Goal: Transaction & Acquisition: Obtain resource

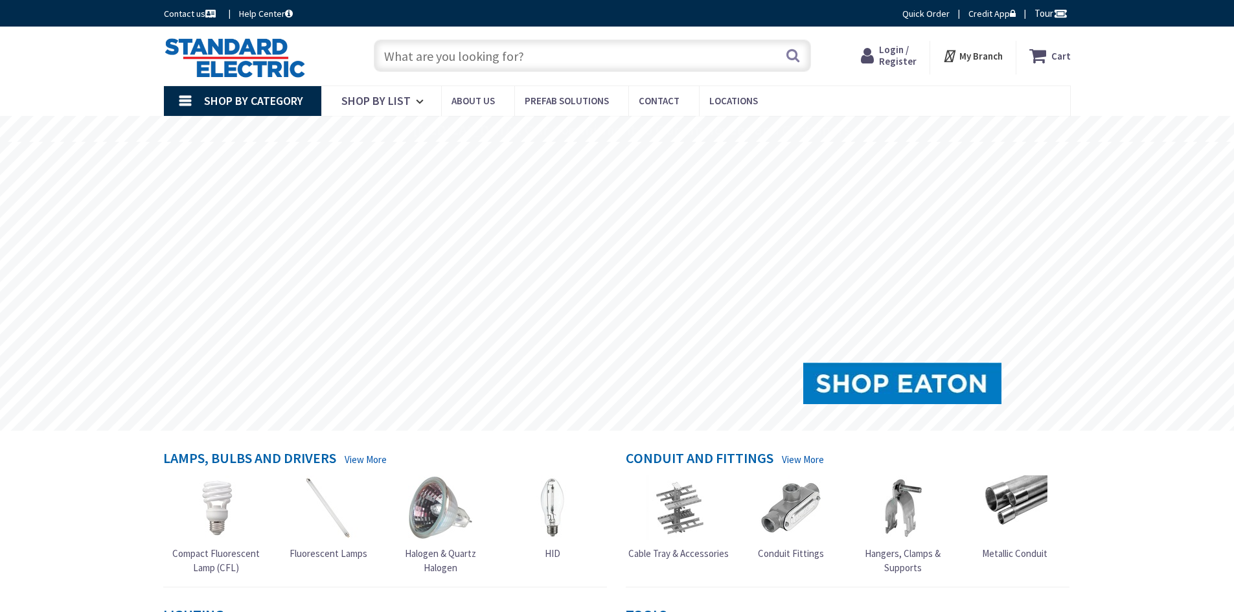
click at [896, 56] on span "Login / Register" at bounding box center [898, 55] width 38 height 24
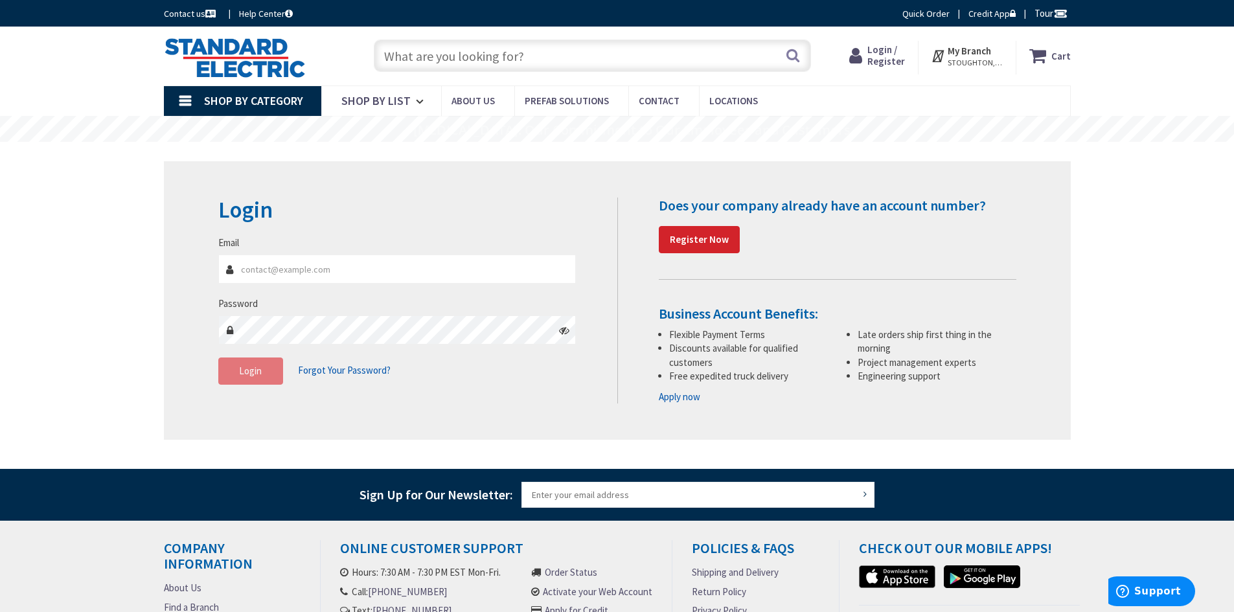
type input "tracey@levasseurelec.com"
click at [251, 380] on button "Login" at bounding box center [250, 371] width 65 height 27
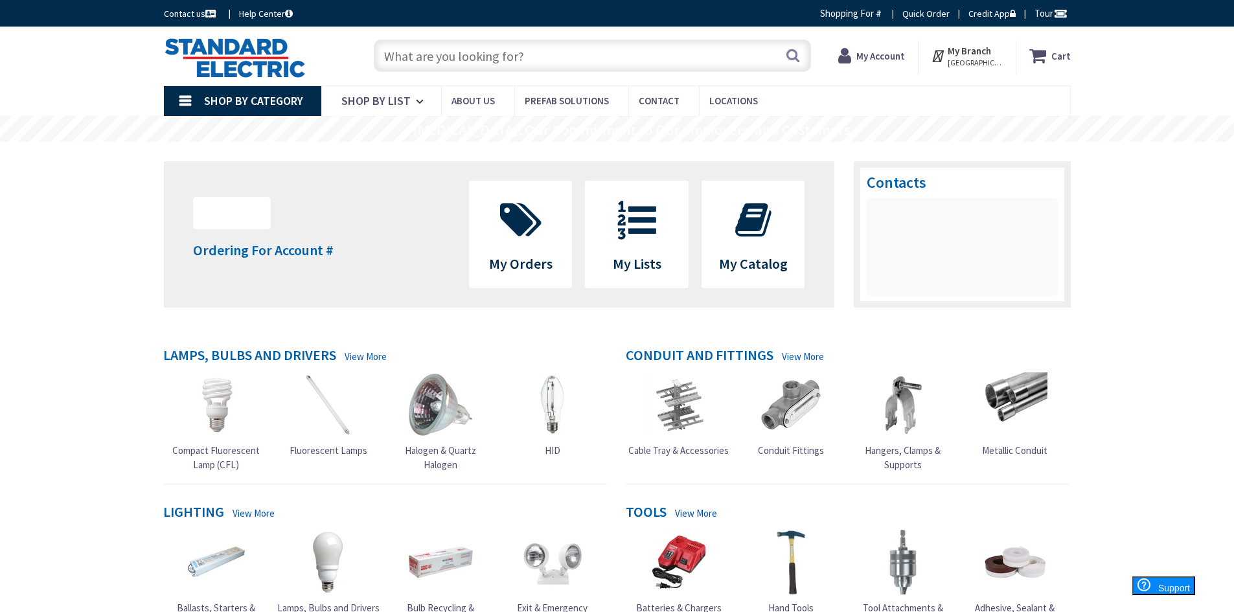
click at [872, 54] on strong "My Account" at bounding box center [880, 56] width 49 height 12
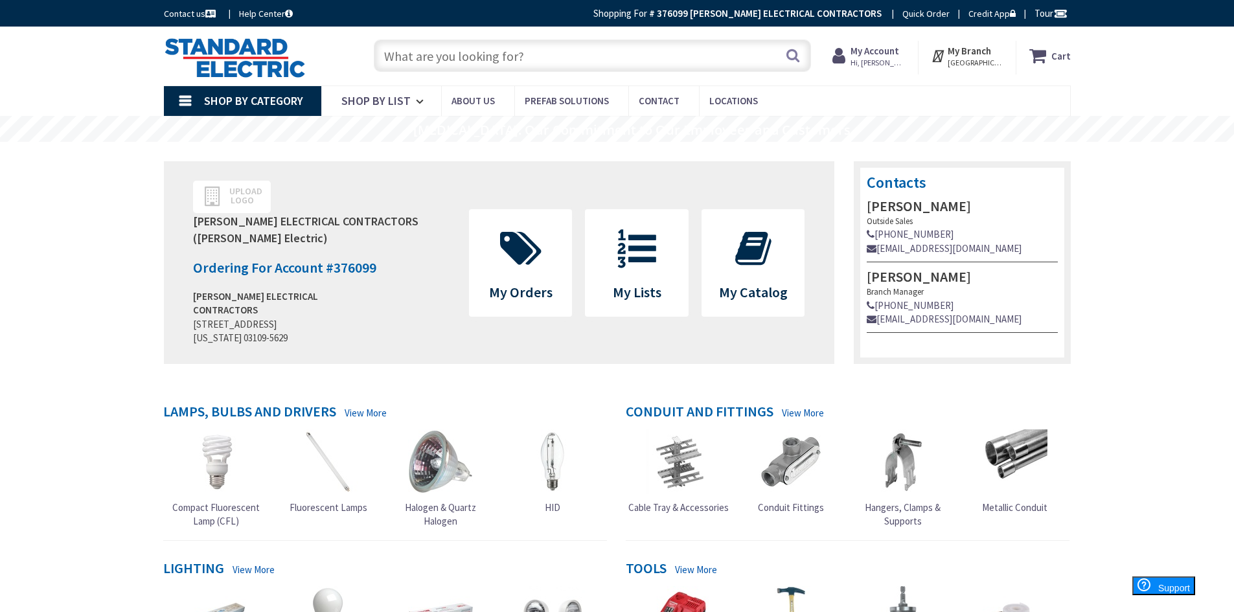
click at [878, 51] on strong "My Account" at bounding box center [874, 51] width 49 height 12
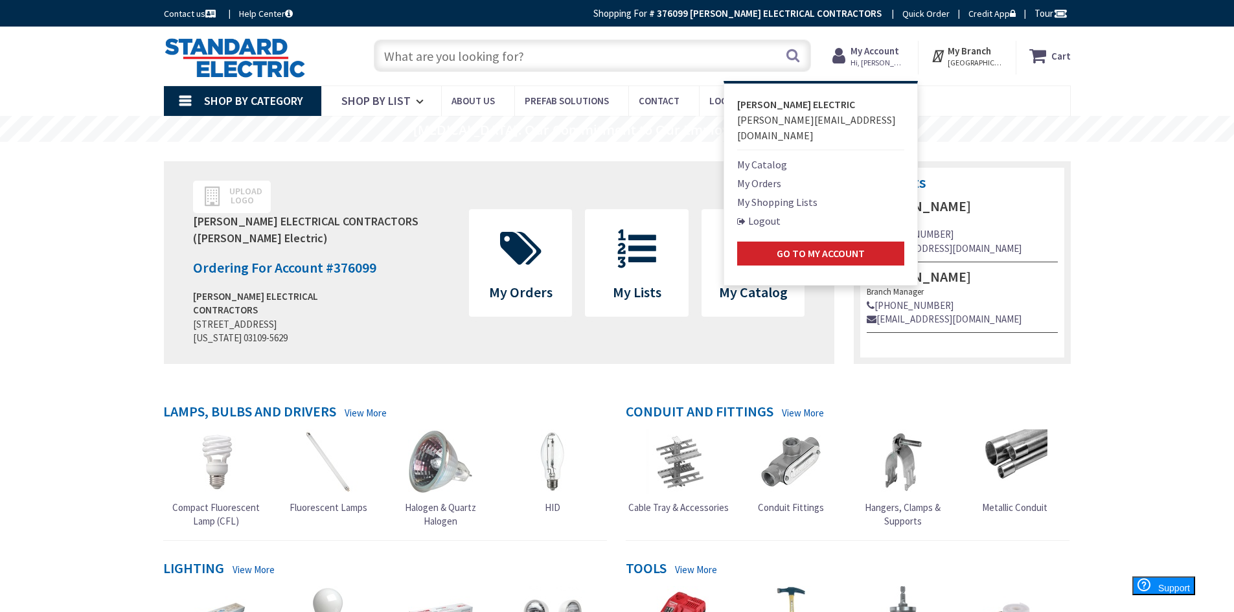
click at [755, 176] on link "My Orders" at bounding box center [759, 184] width 44 height 16
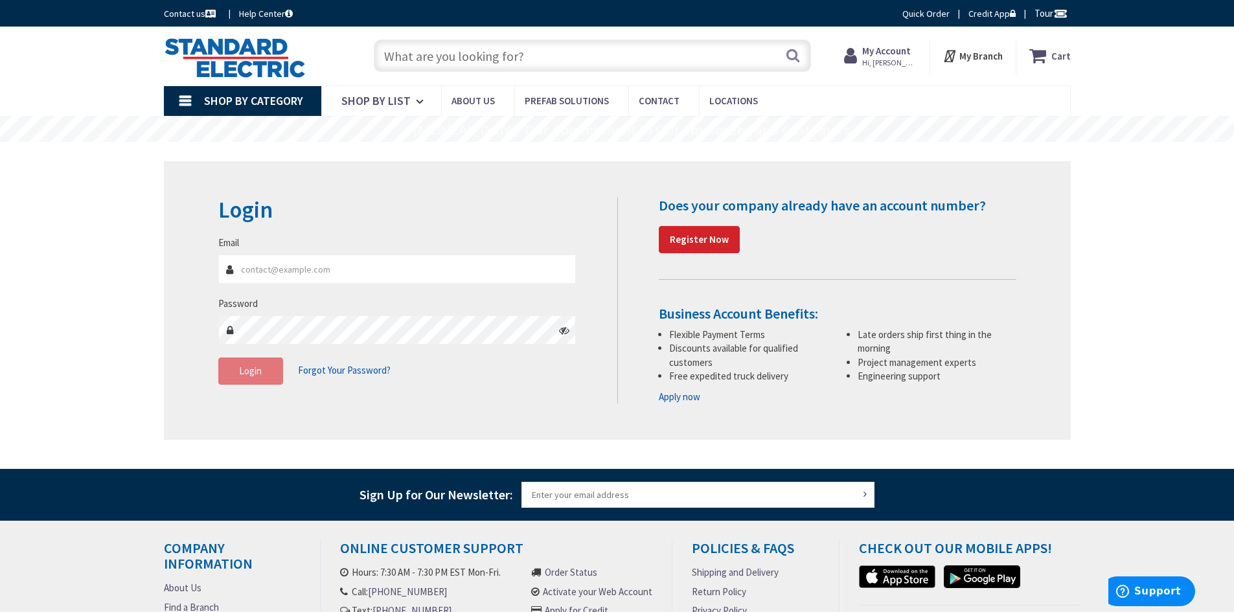
type input "tracey@levasseurelec.com"
click at [254, 382] on button "Login" at bounding box center [250, 371] width 65 height 27
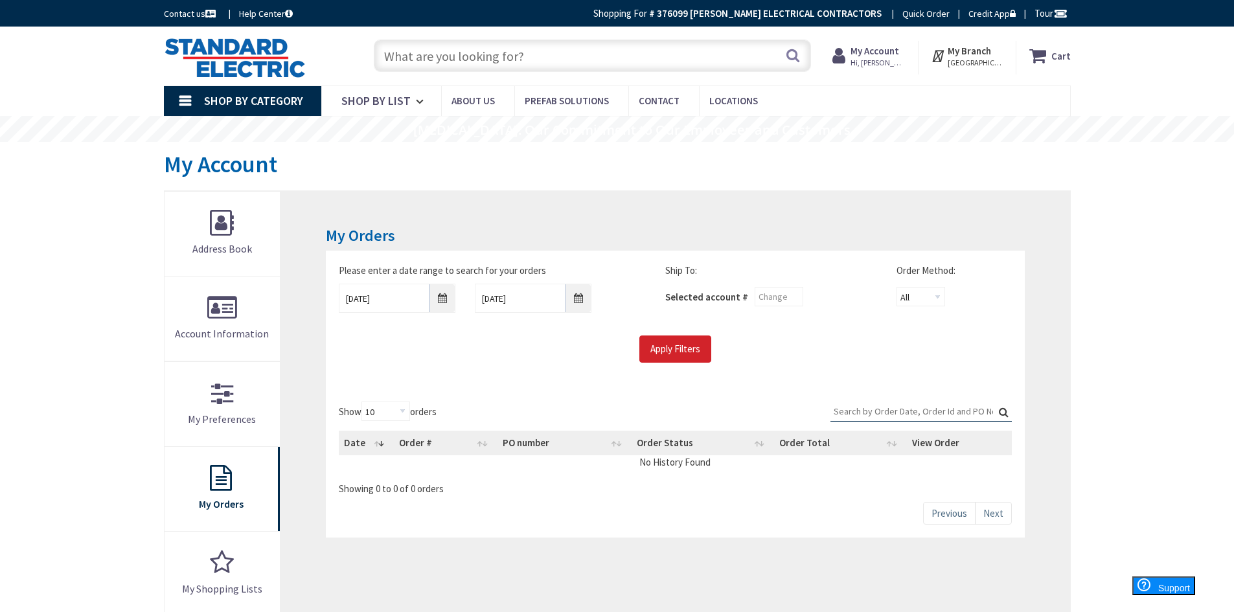
click at [906, 416] on input "Search:" at bounding box center [920, 411] width 181 height 19
type input "s128122279"
click at [1006, 407] on label "Search: s128122279" at bounding box center [920, 412] width 181 height 20
click at [1006, 407] on input "s128122279" at bounding box center [920, 411] width 181 height 19
click at [1002, 409] on label "Search: s128122279" at bounding box center [920, 412] width 181 height 20
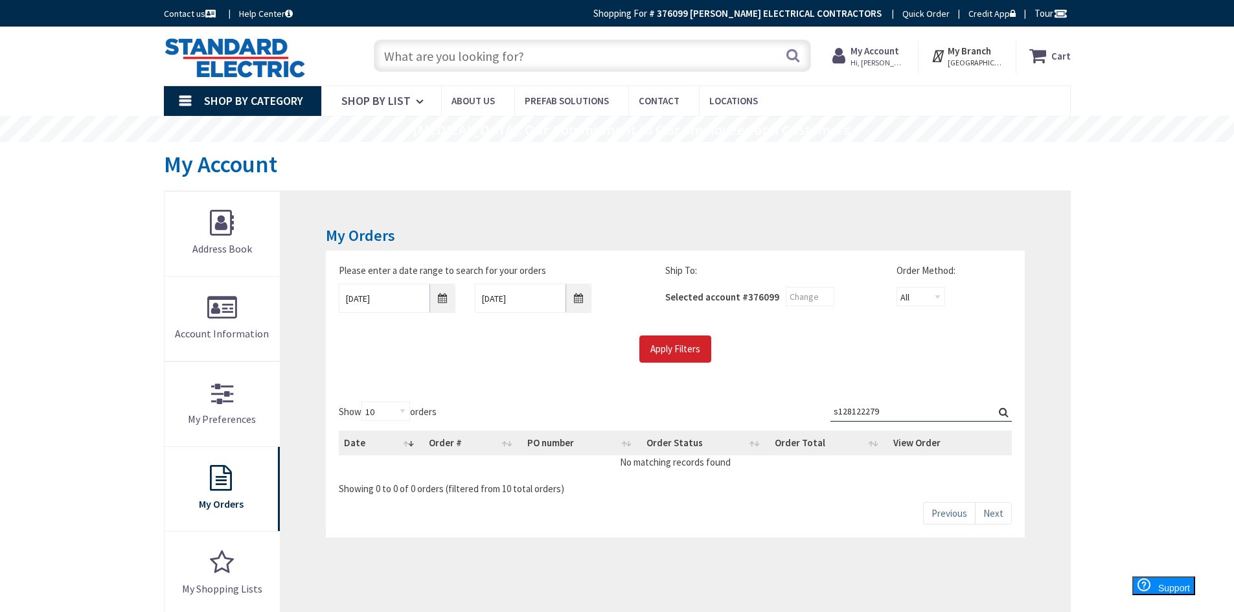
click at [1002, 409] on input "s128122279" at bounding box center [920, 411] width 181 height 19
click at [683, 346] on input "Apply Filters" at bounding box center [675, 349] width 72 height 27
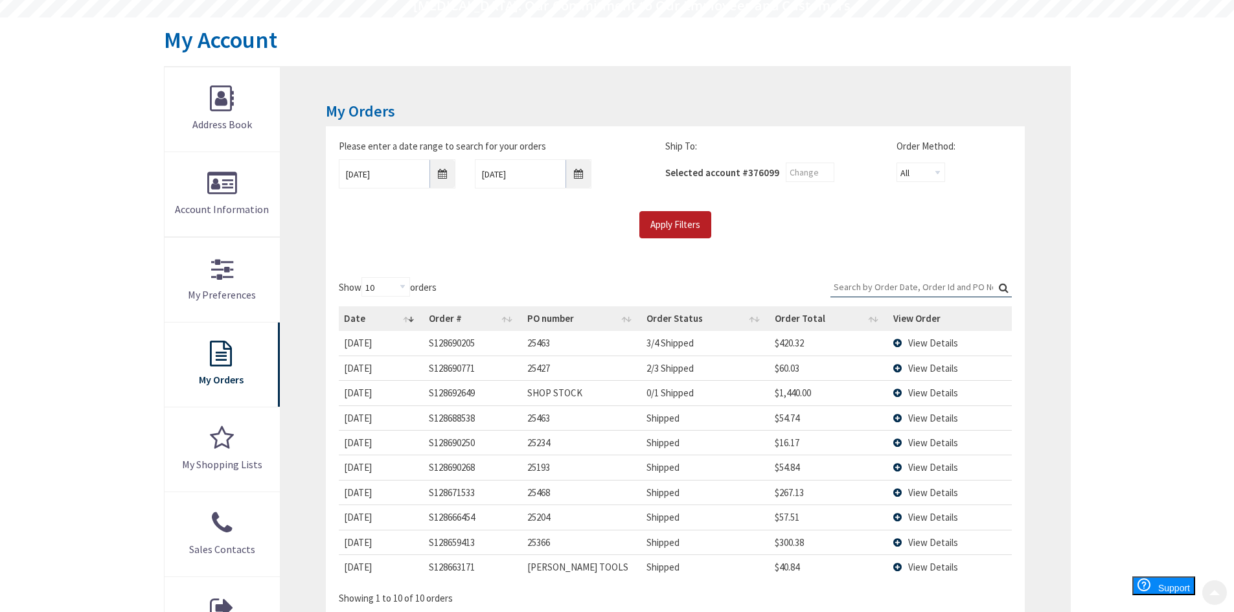
scroll to position [130, 0]
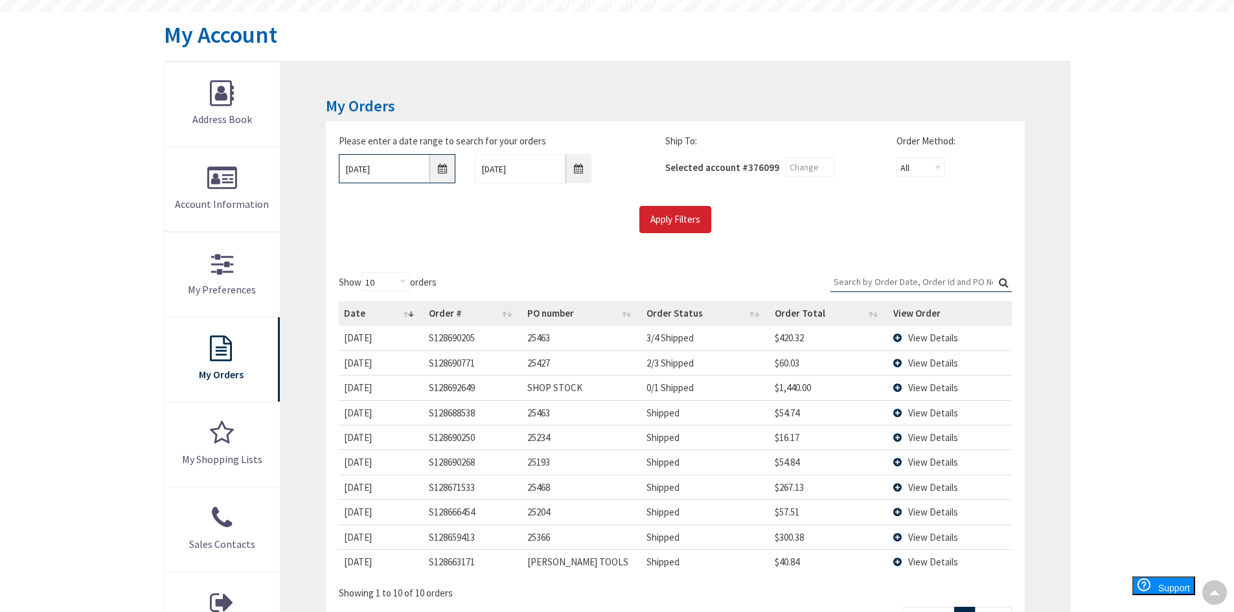
drag, startPoint x: 439, startPoint y: 169, endPoint x: 452, endPoint y: 170, distance: 13.7
click at [439, 168] on input "8/27/2025" at bounding box center [397, 168] width 117 height 29
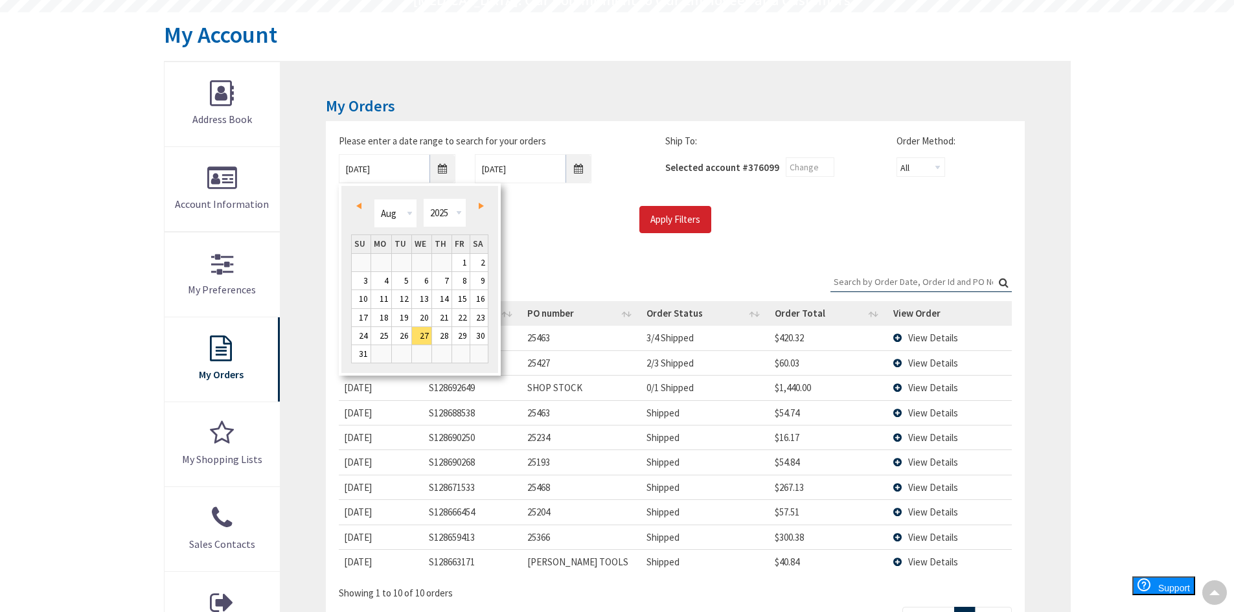
click at [360, 201] on link "Prev" at bounding box center [360, 205] width 17 height 17
click at [359, 204] on span "Prev" at bounding box center [358, 206] width 5 height 6
drag, startPoint x: 422, startPoint y: 278, endPoint x: 529, endPoint y: 258, distance: 108.6
click at [422, 278] on link "11" at bounding box center [421, 280] width 19 height 17
type input "06/11/2025"
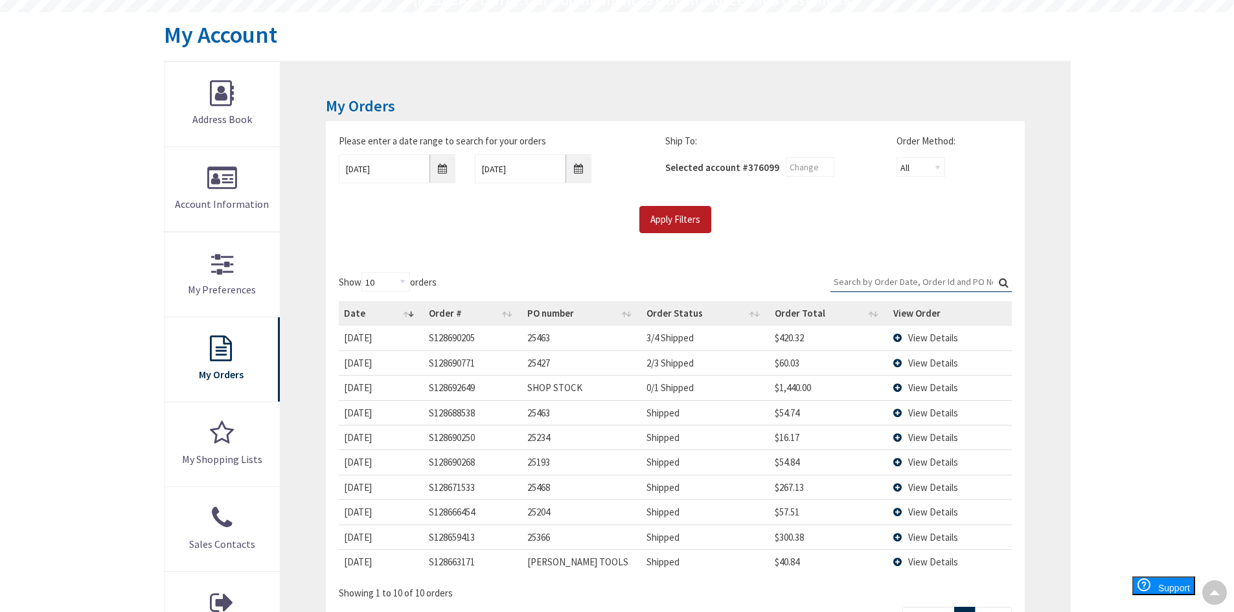
click at [657, 218] on input "Apply Filters" at bounding box center [675, 219] width 72 height 27
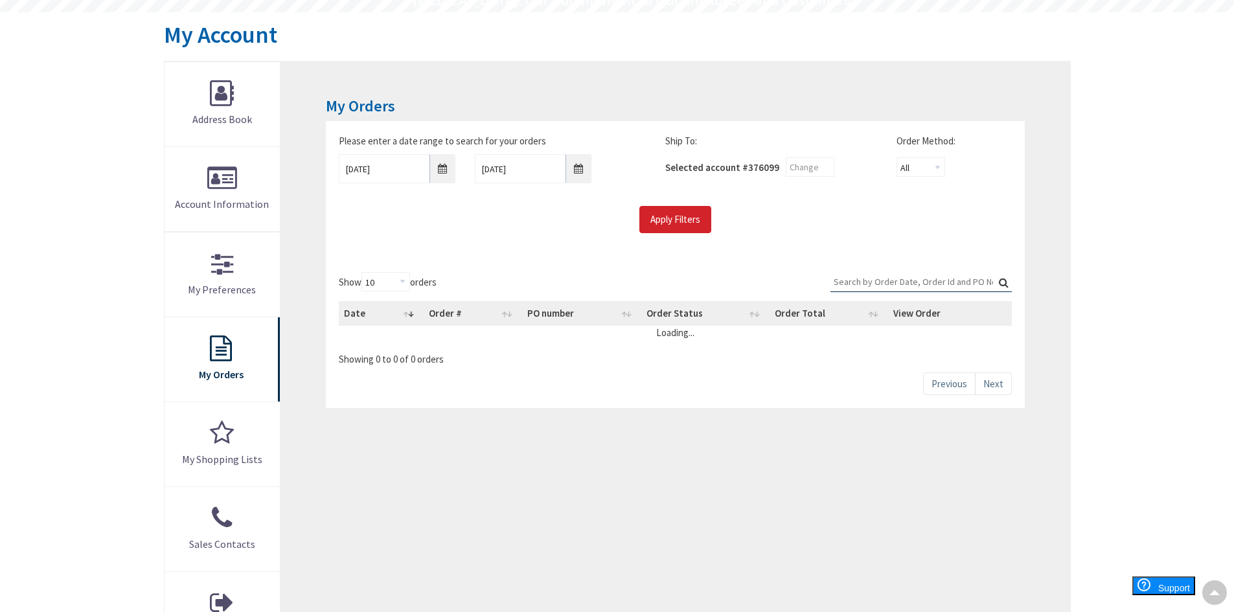
click at [836, 284] on input "Search:" at bounding box center [920, 281] width 181 height 19
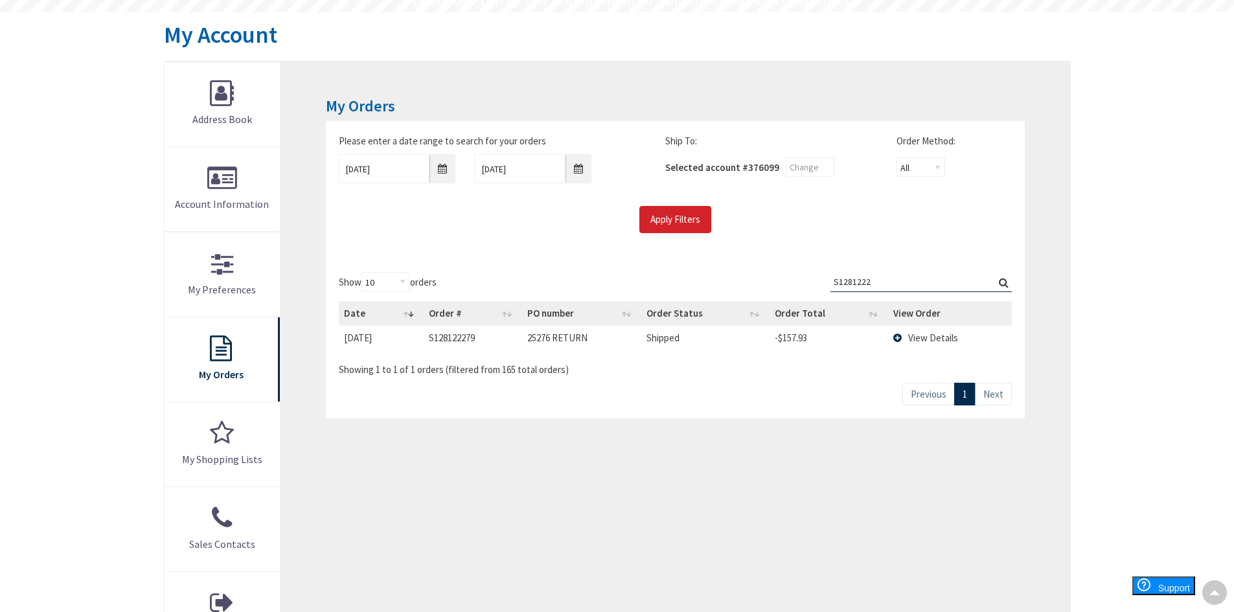
drag, startPoint x: 942, startPoint y: 334, endPoint x: 1005, endPoint y: 349, distance: 65.2
click at [942, 334] on span "View Details" at bounding box center [933, 338] width 50 height 12
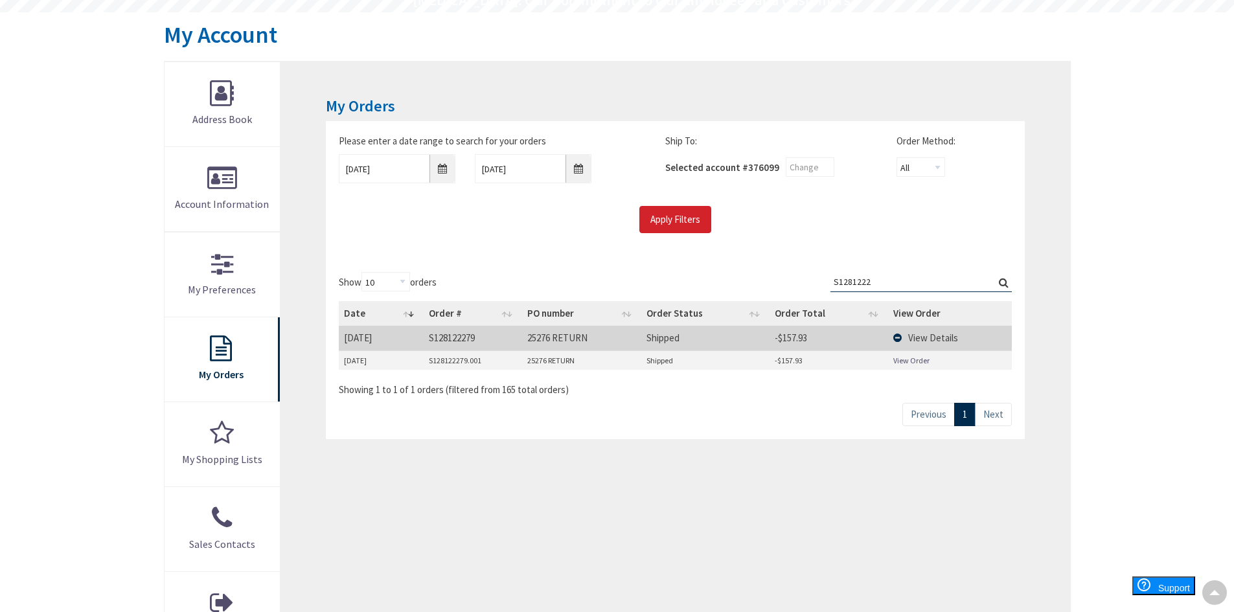
click at [909, 358] on link "View Order" at bounding box center [911, 360] width 36 height 11
drag, startPoint x: 870, startPoint y: 288, endPoint x: 753, endPoint y: 292, distance: 116.7
click at [753, 292] on div "Show 10 25 50 100 orders Search: S1281222 Date Order # PO number Order Status O…" at bounding box center [675, 334] width 672 height 124
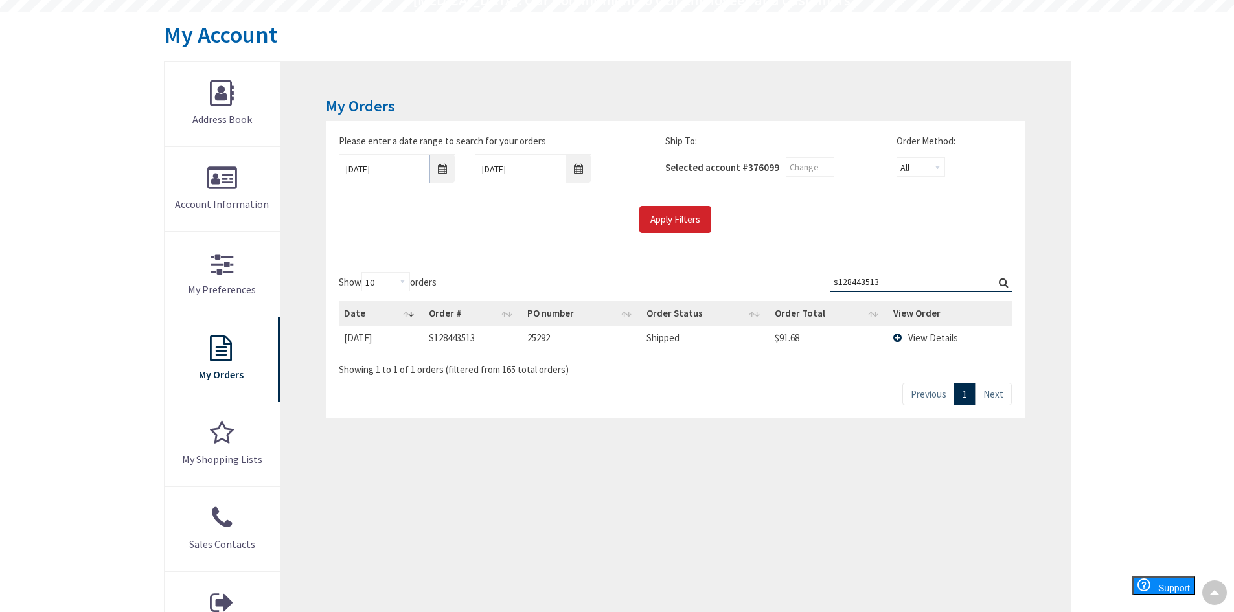
type input "s128443513"
click at [922, 338] on span "View Details" at bounding box center [933, 338] width 50 height 12
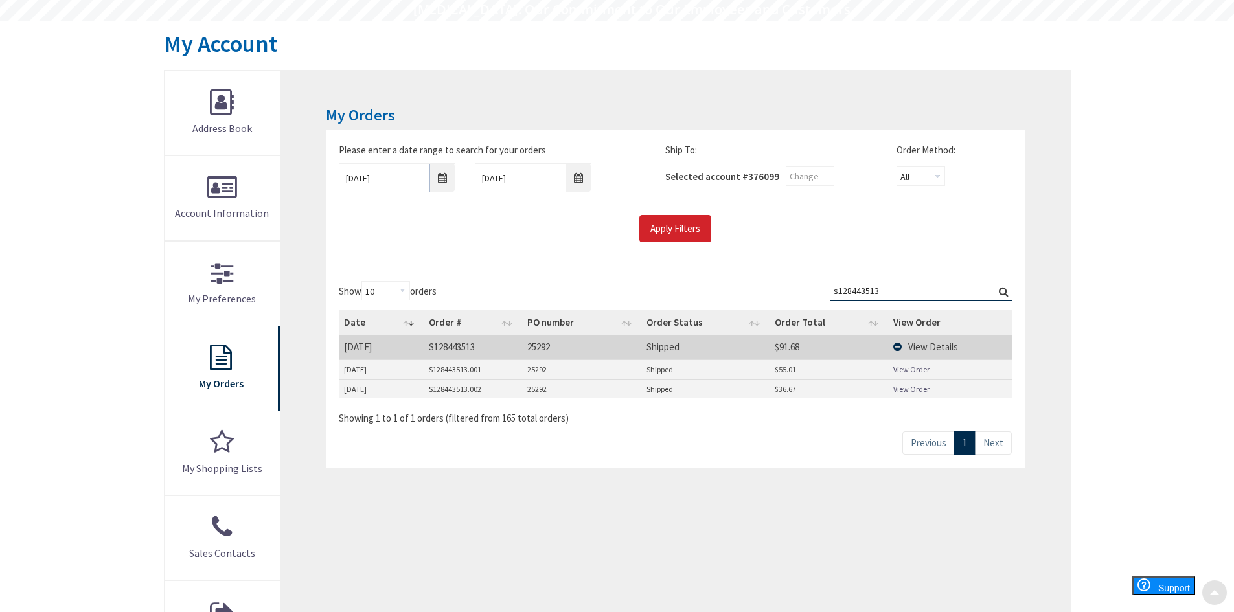
scroll to position [194, 0]
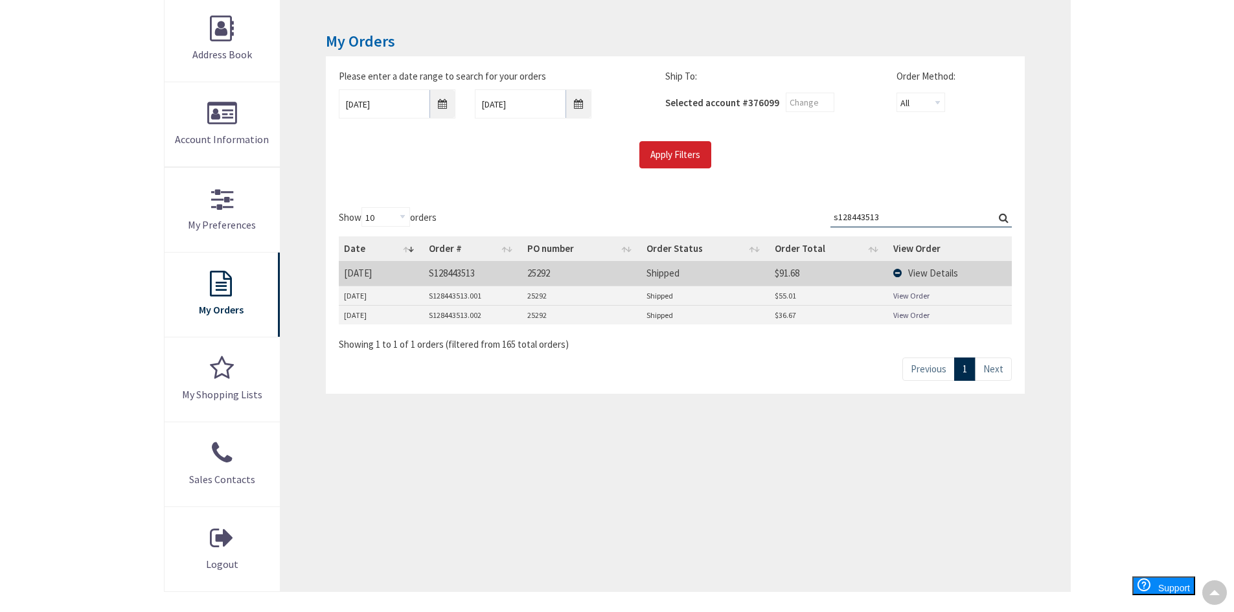
click at [941, 274] on span "View Details" at bounding box center [933, 273] width 50 height 12
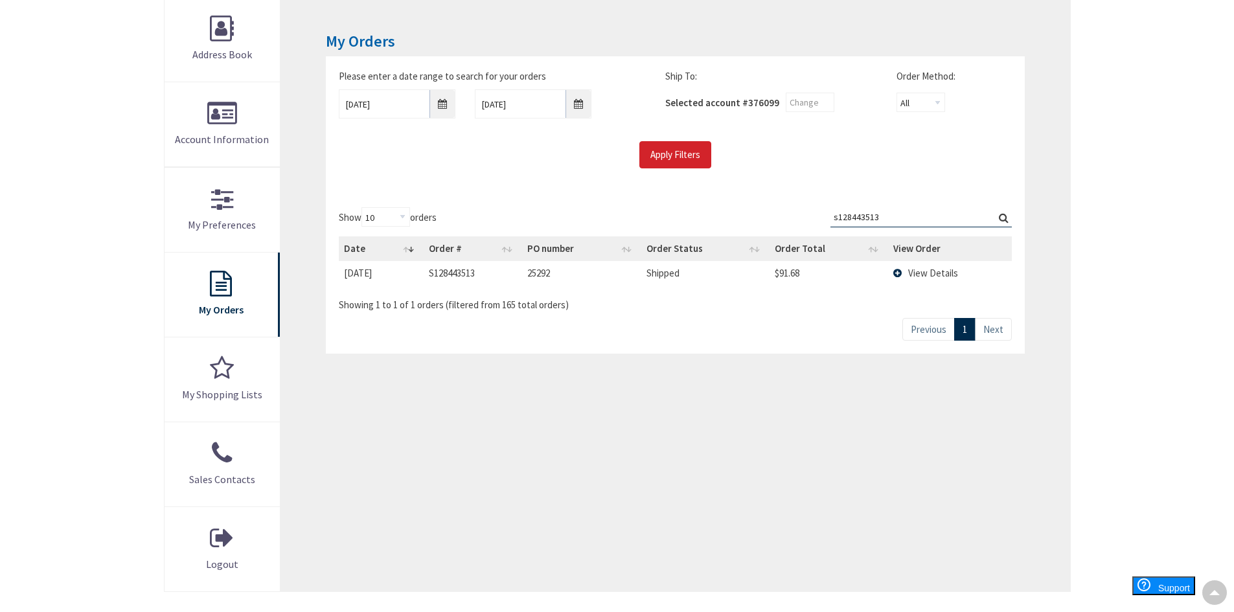
click at [941, 274] on span "View Details" at bounding box center [933, 273] width 50 height 12
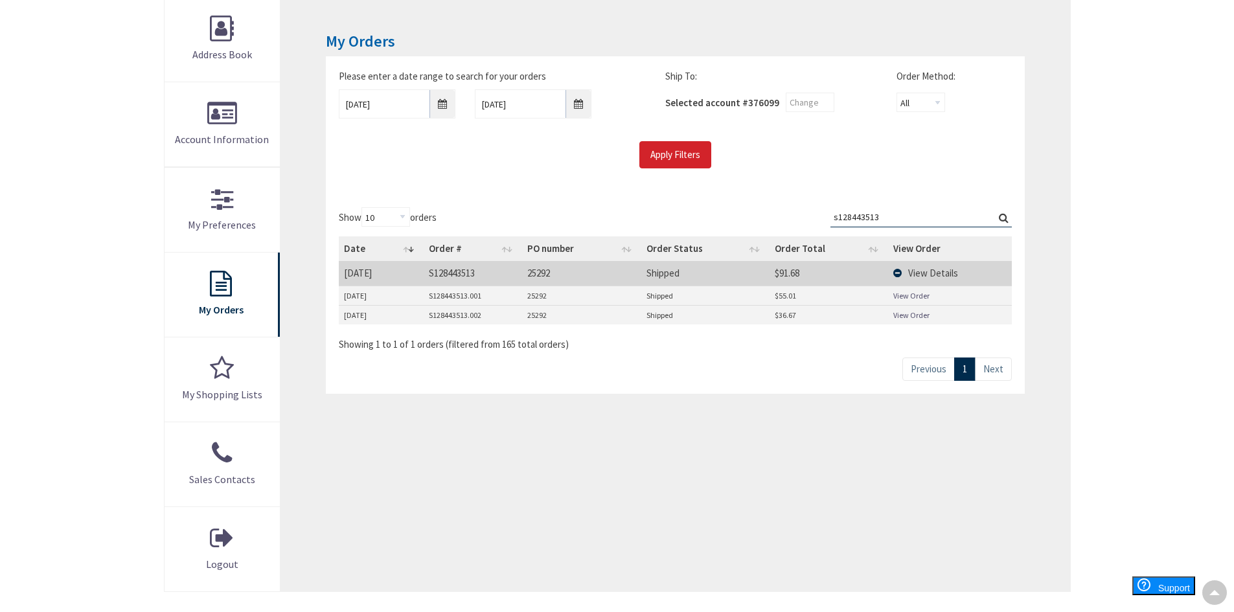
click at [918, 299] on link "View Order" at bounding box center [911, 295] width 36 height 11
click at [924, 297] on link "View Order" at bounding box center [911, 295] width 36 height 11
click at [909, 314] on link "View Order" at bounding box center [911, 315] width 36 height 11
click at [442, 100] on input "06/11/2025" at bounding box center [397, 103] width 117 height 29
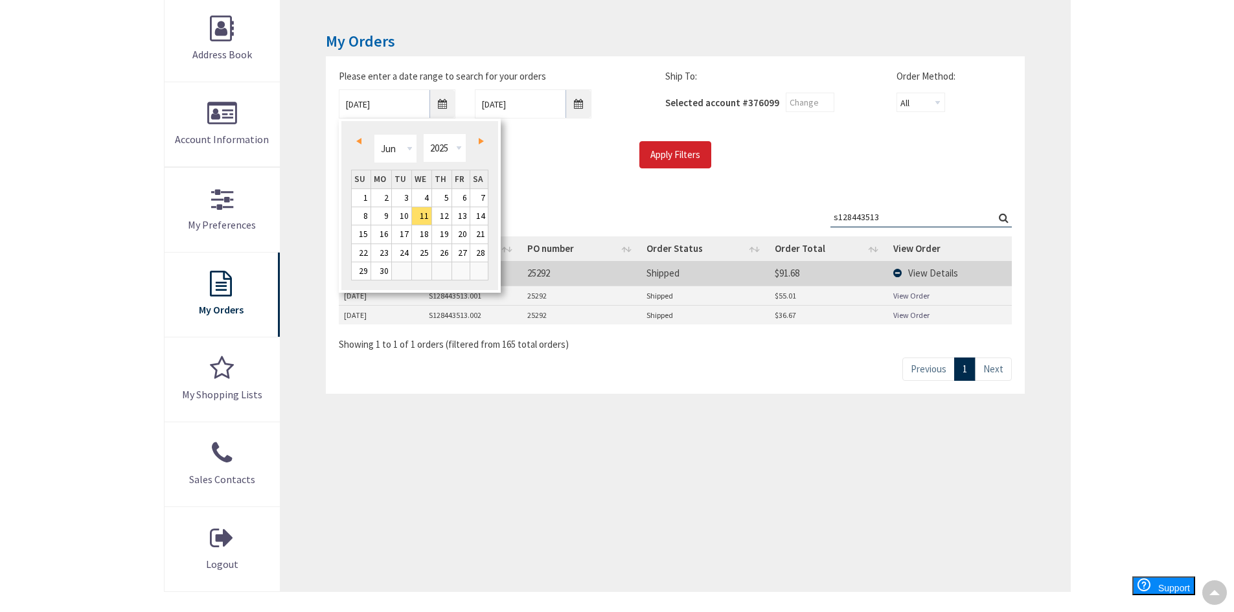
click at [479, 144] on span "Next" at bounding box center [481, 141] width 5 height 6
click at [403, 275] on link "29" at bounding box center [401, 270] width 19 height 17
type input "07/29/2025"
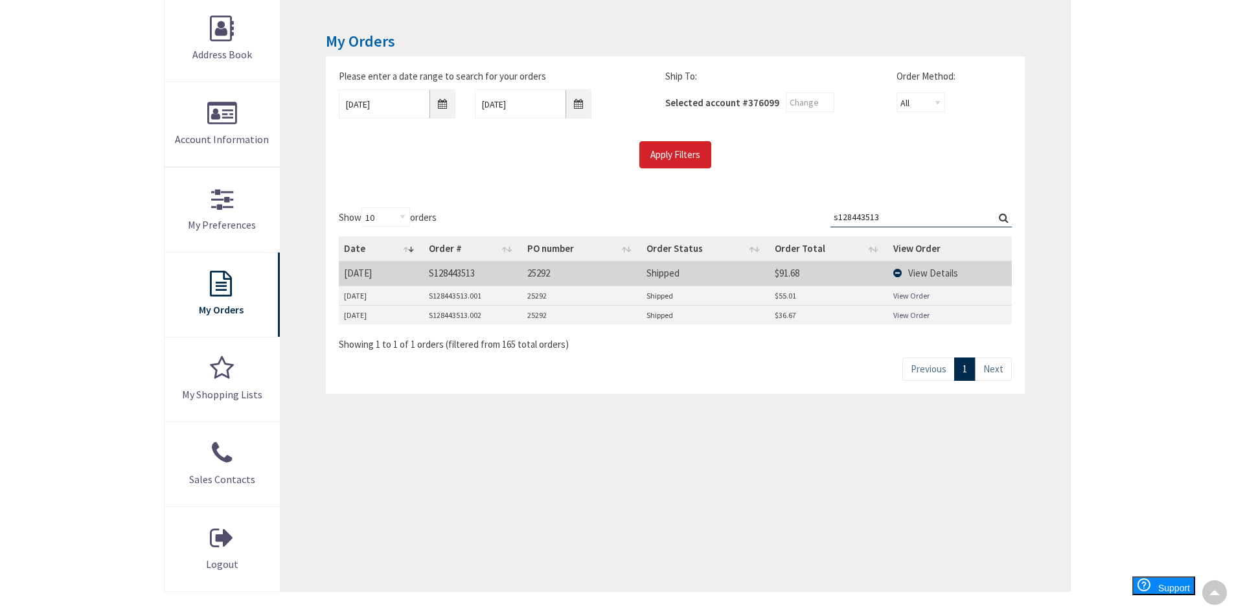
click at [1003, 216] on label "Search: s128443513" at bounding box center [920, 217] width 181 height 20
click at [1003, 216] on input "s128443513" at bounding box center [920, 216] width 181 height 19
type input "s128443513"
click at [672, 158] on input "Apply Filters" at bounding box center [675, 154] width 72 height 27
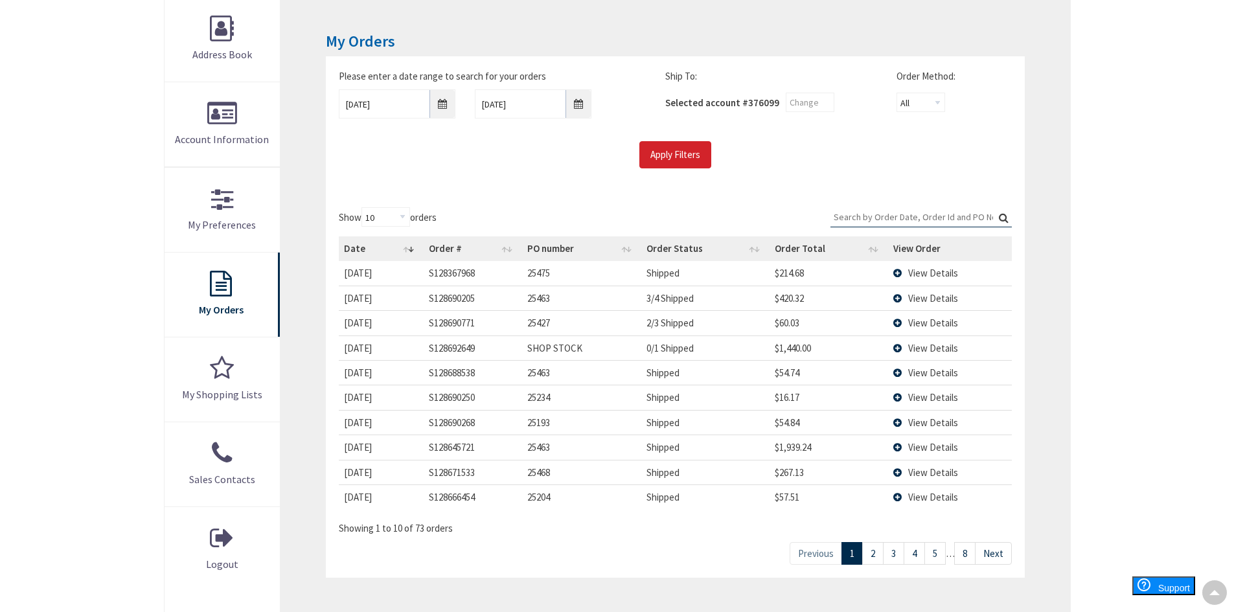
click at [902, 219] on input "Search:" at bounding box center [920, 216] width 181 height 19
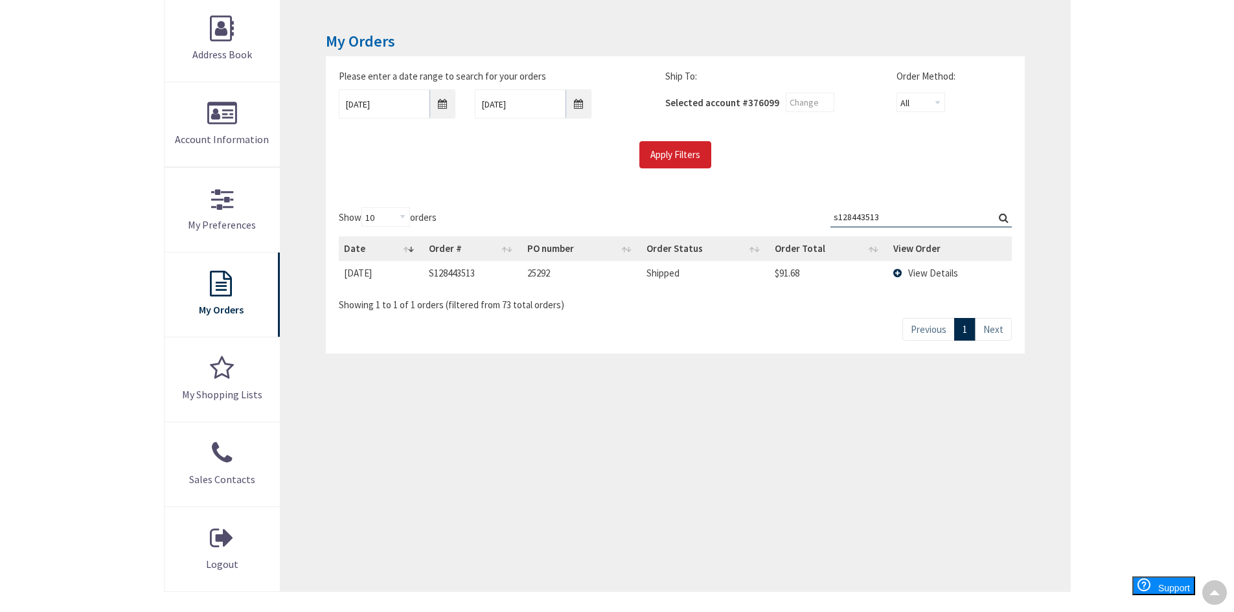
type input "s128443513"
click at [944, 275] on span "View Details" at bounding box center [933, 273] width 50 height 12
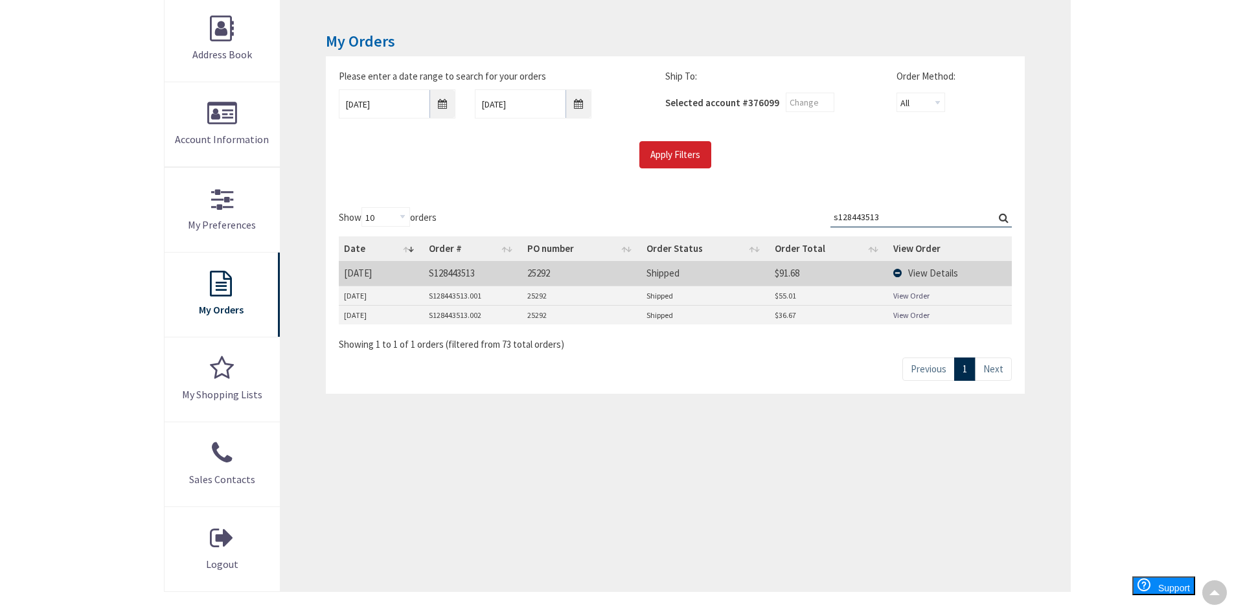
click at [912, 296] on link "View Order" at bounding box center [911, 295] width 36 height 11
click at [917, 297] on link "View Order" at bounding box center [911, 295] width 36 height 11
click at [902, 295] on link "View Order" at bounding box center [911, 295] width 36 height 11
click at [455, 103] on input "07/29/2025" at bounding box center [397, 103] width 117 height 29
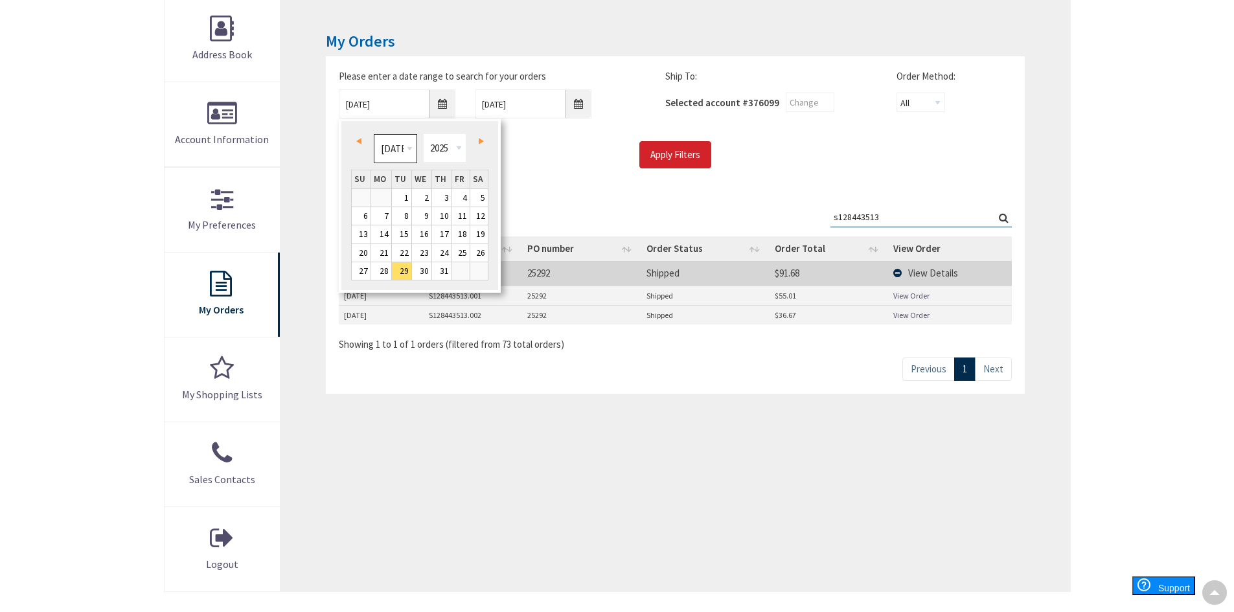
click at [411, 153] on select "Jan Feb Mar Apr May Jun Jul Aug Sep Oct Nov Dec" at bounding box center [395, 148] width 43 height 29
click at [445, 238] on link "14" at bounding box center [441, 233] width 19 height 17
type input "[DATE]"
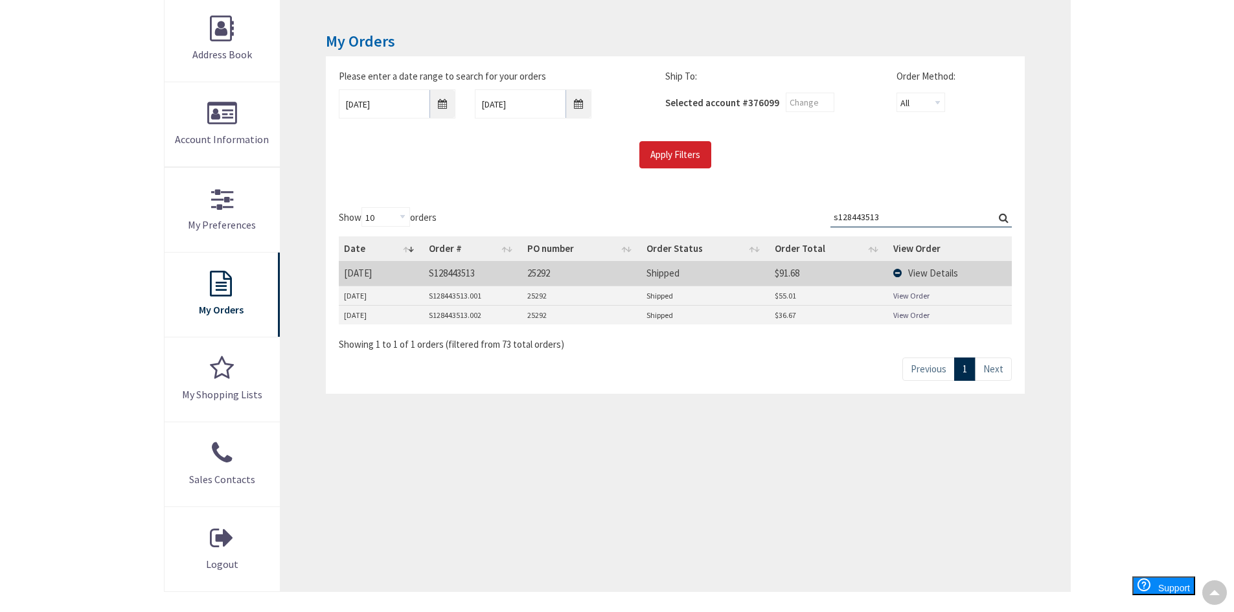
drag, startPoint x: 898, startPoint y: 217, endPoint x: 808, endPoint y: 210, distance: 90.3
click at [808, 210] on div "Show 10 25 50 100 orders Search: s128443513 Date Order # PO number Order Status…" at bounding box center [675, 279] width 672 height 144
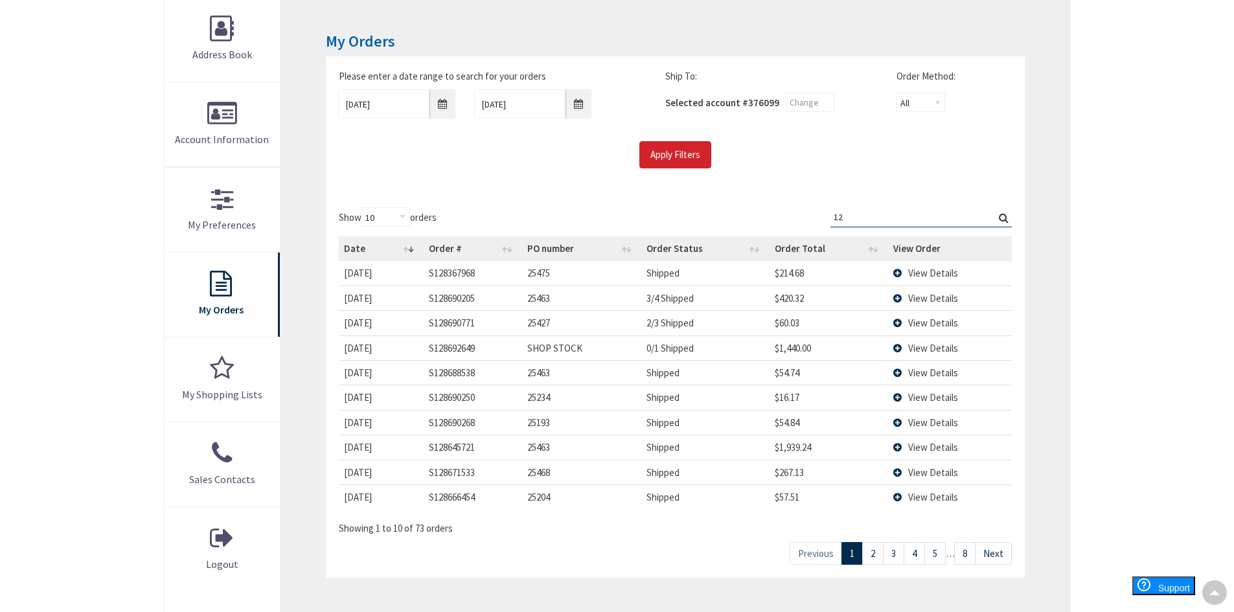
type input "1"
type input "s"
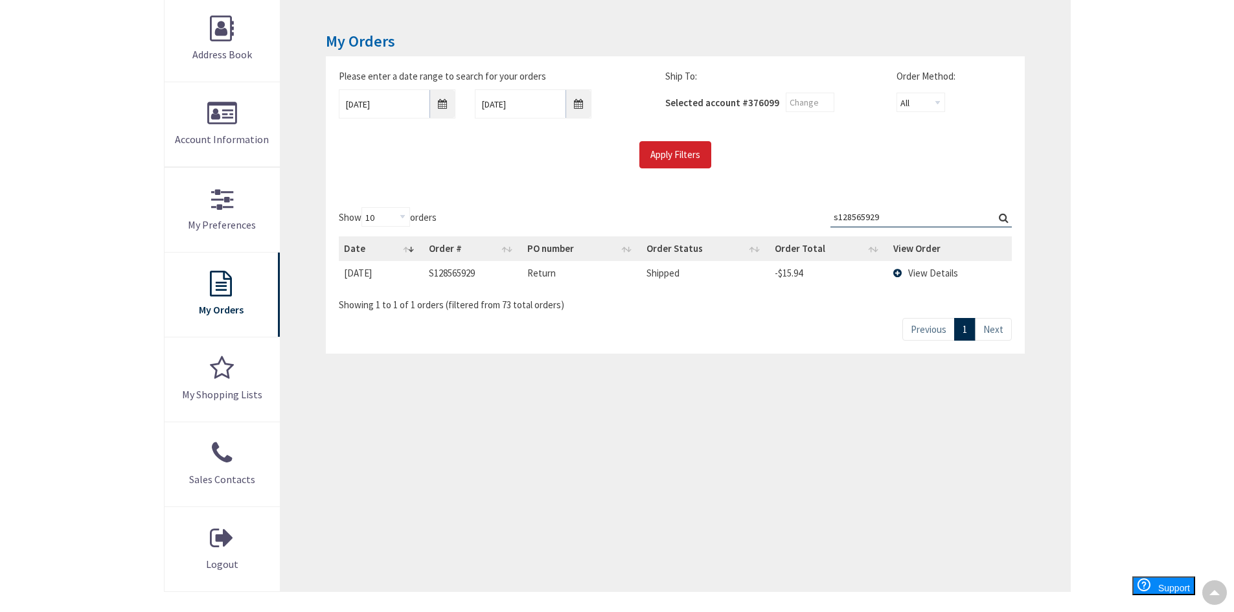
click at [927, 273] on span "View Details" at bounding box center [933, 273] width 50 height 12
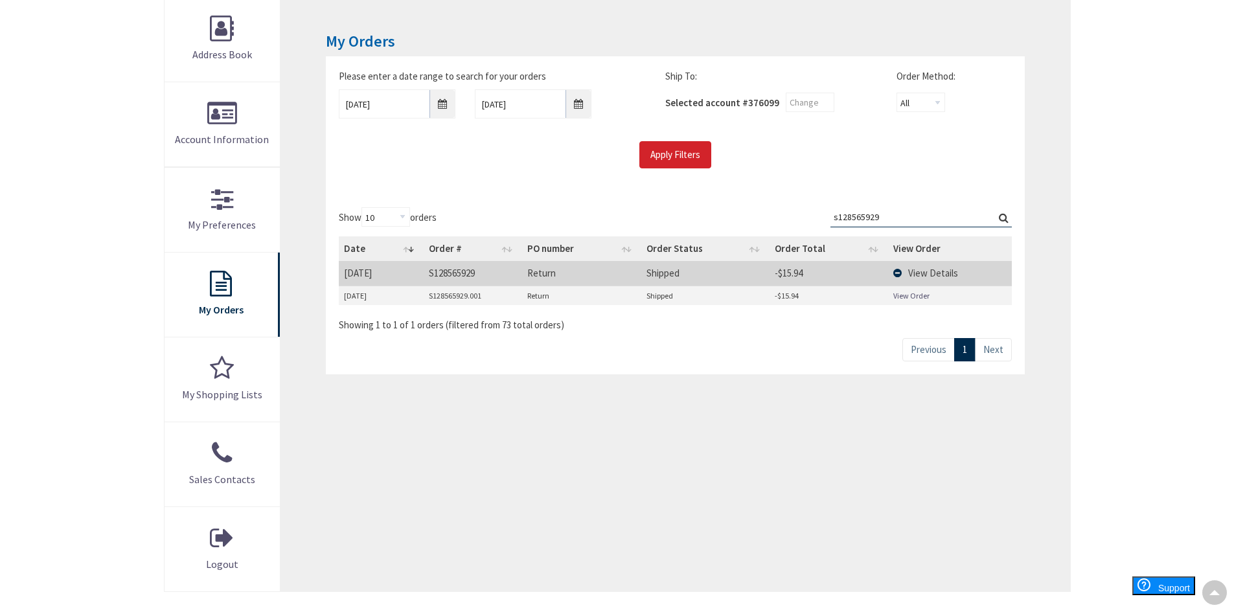
click at [913, 294] on link "View Order" at bounding box center [911, 295] width 36 height 11
drag, startPoint x: 885, startPoint y: 215, endPoint x: 839, endPoint y: 218, distance: 46.1
click at [839, 218] on input "s128565929" at bounding box center [920, 216] width 181 height 19
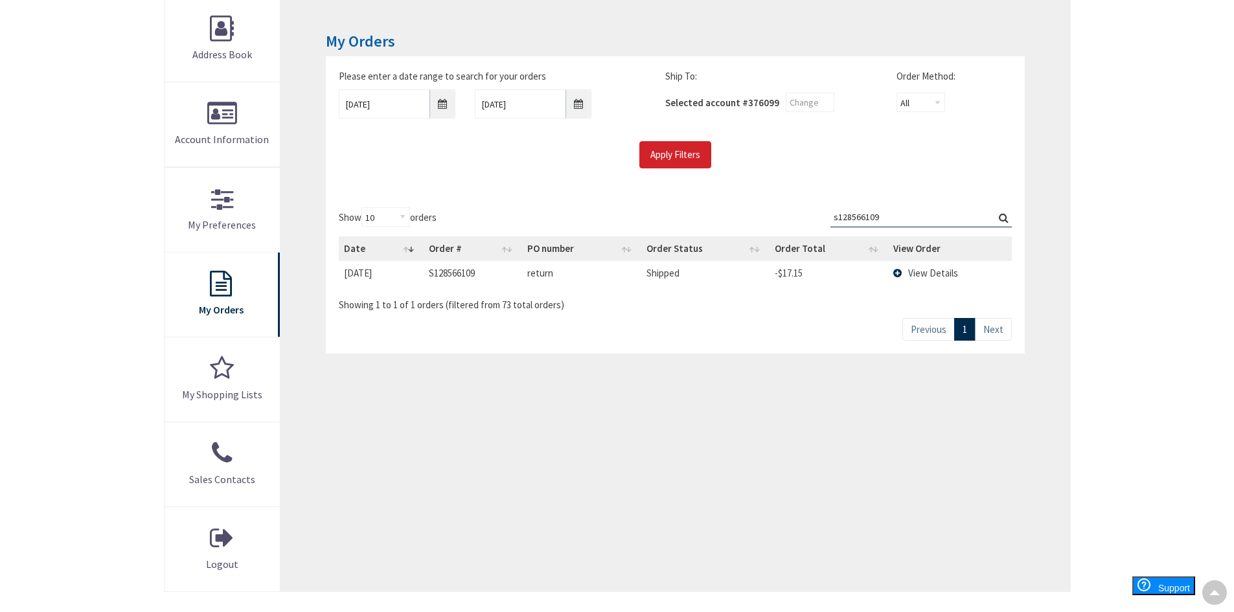
type input "s128566109"
click at [928, 274] on span "View Details" at bounding box center [933, 273] width 50 height 12
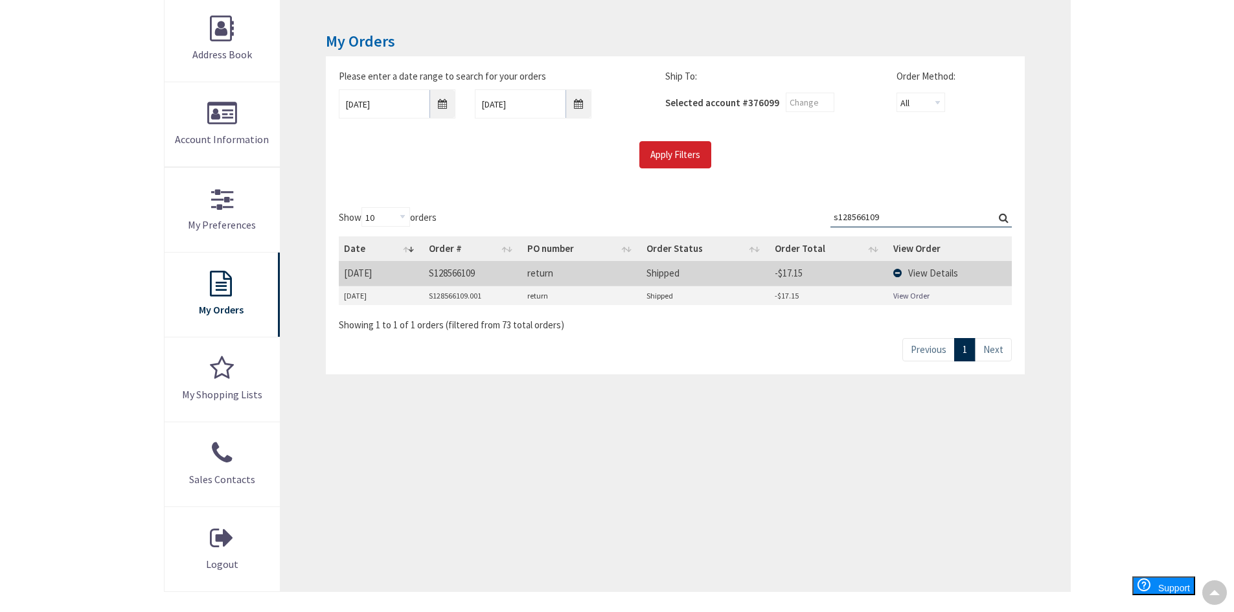
click at [909, 295] on link "View Order" at bounding box center [911, 295] width 36 height 11
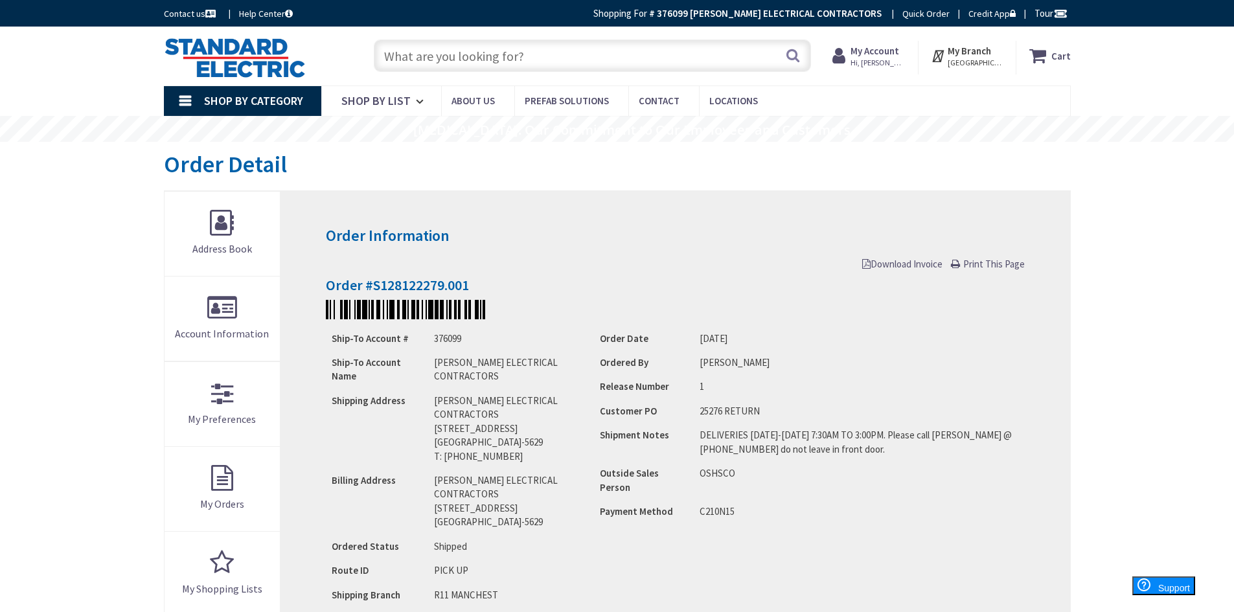
click at [915, 264] on span "Download Invoice" at bounding box center [902, 264] width 80 height 12
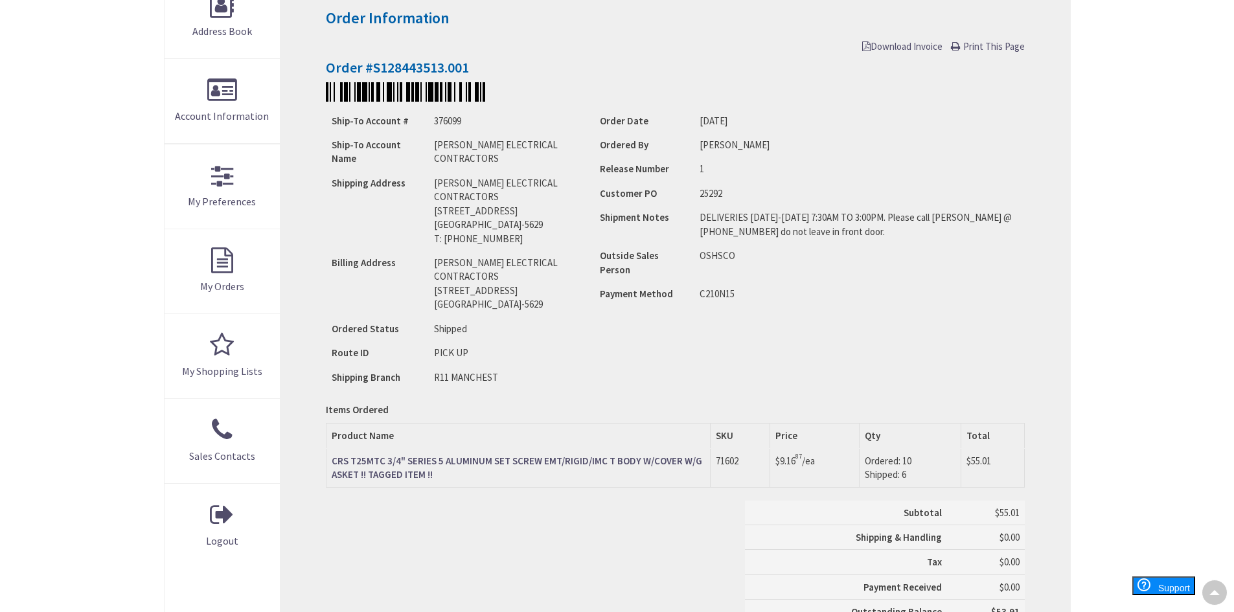
scroll to position [194, 0]
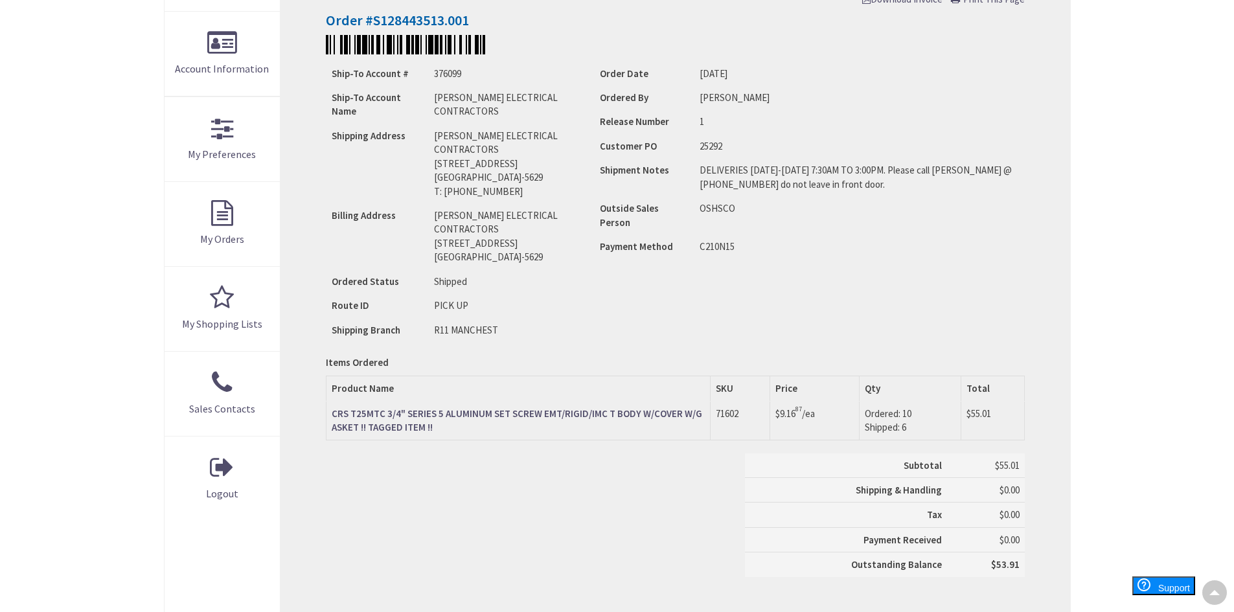
scroll to position [259, 0]
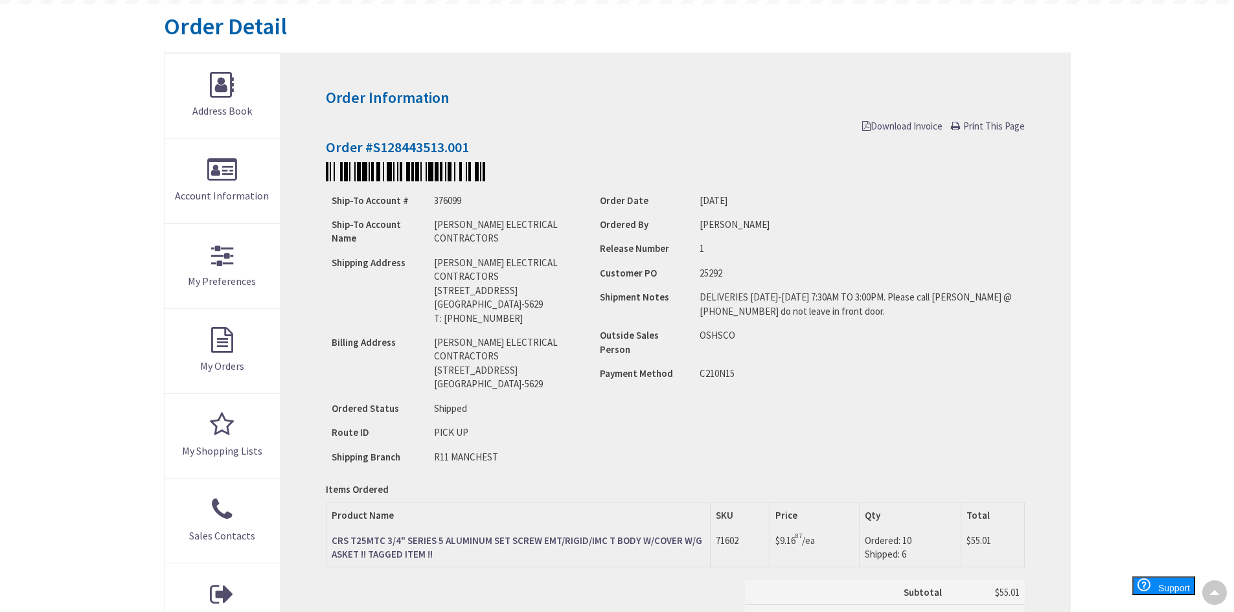
scroll to position [130, 0]
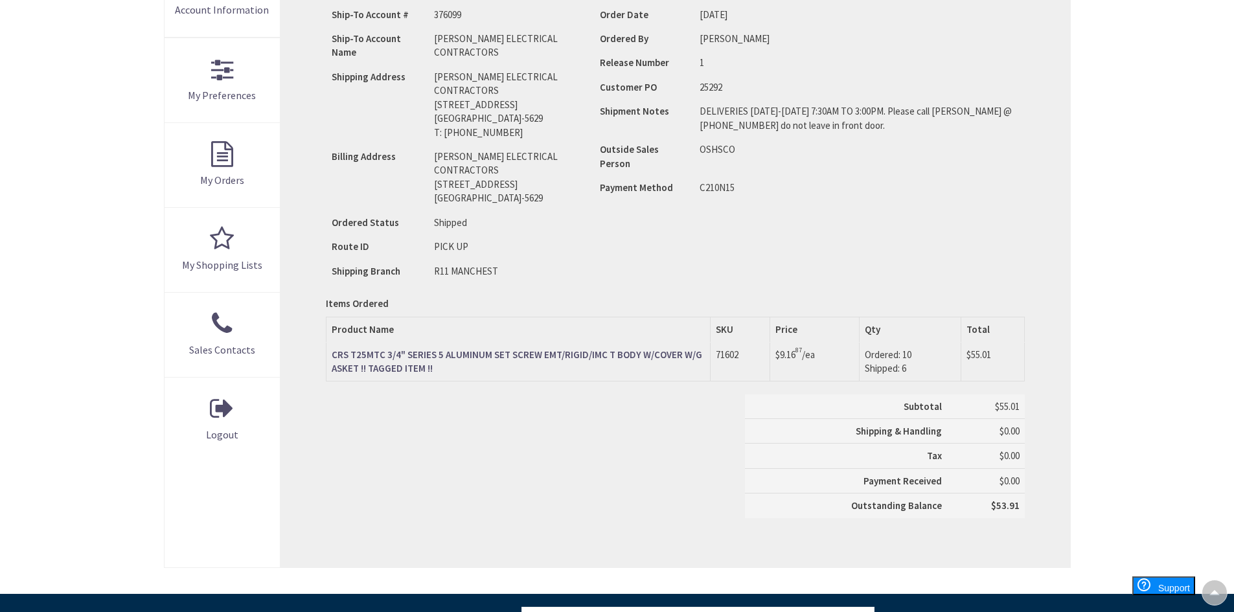
scroll to position [194, 0]
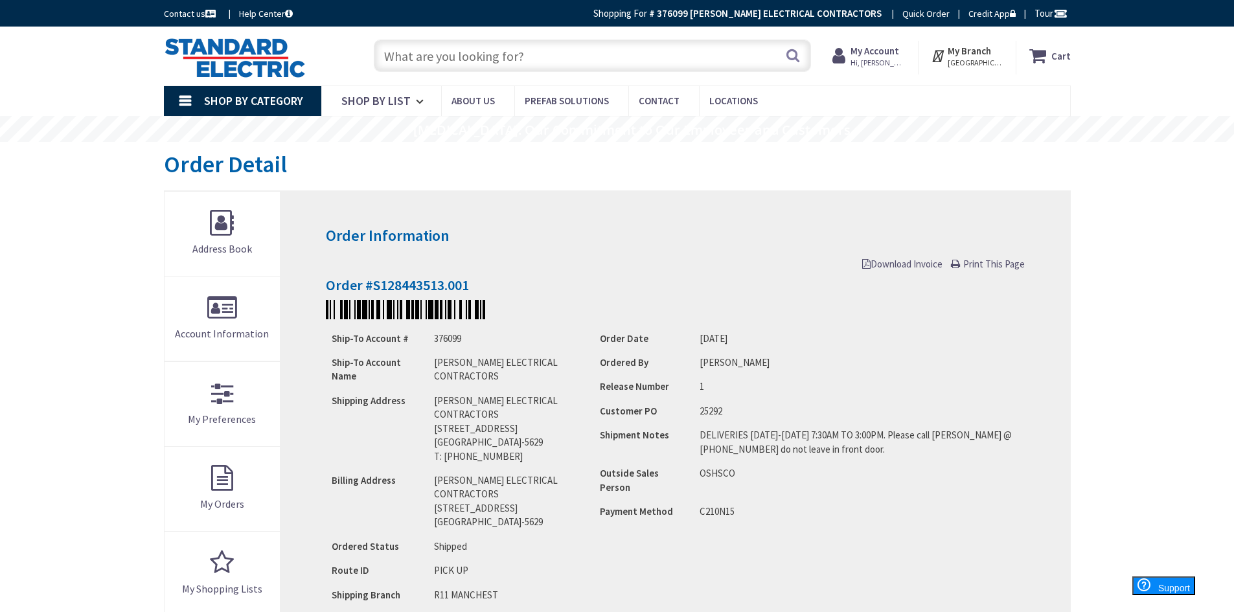
click at [891, 264] on span "Download Invoice" at bounding box center [902, 264] width 80 height 12
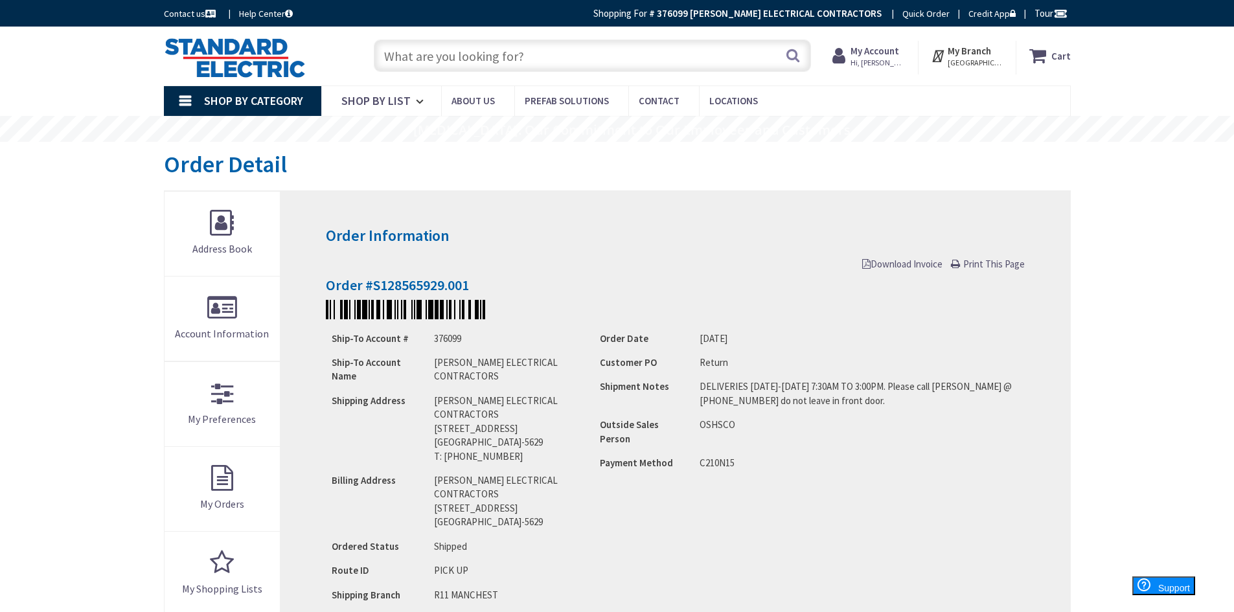
click at [920, 264] on span "Download Invoice" at bounding box center [902, 264] width 80 height 12
click at [912, 264] on span "Download Invoice" at bounding box center [902, 264] width 80 height 12
